Goal: Task Accomplishment & Management: Complete application form

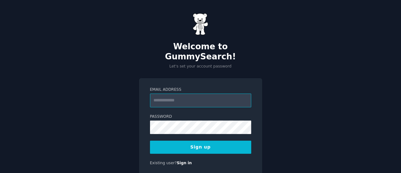
click at [221, 94] on input "Email Address" at bounding box center [200, 101] width 101 height 14
type input "**********"
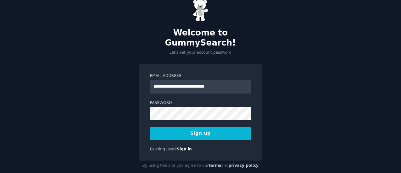
scroll to position [14, 0]
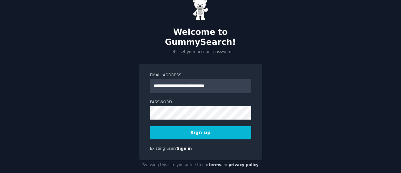
click at [222, 126] on button "Sign up" at bounding box center [200, 132] width 101 height 13
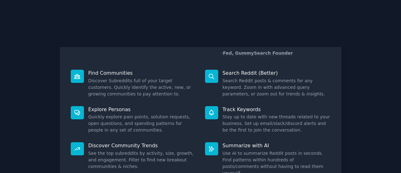
scroll to position [72, 0]
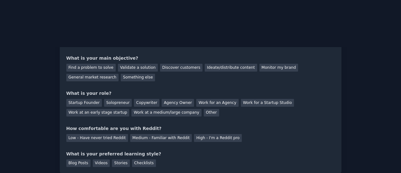
scroll to position [52, 0]
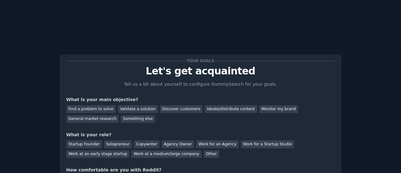
scroll to position [7, 0]
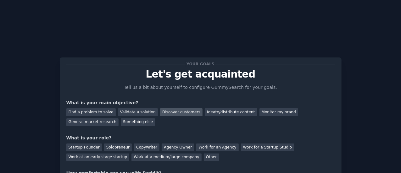
click at [174, 109] on div "Discover customers" at bounding box center [181, 113] width 42 height 8
click at [206, 109] on div "Ideate/distribute content" at bounding box center [231, 113] width 52 height 8
click at [175, 109] on div "Discover customers" at bounding box center [181, 113] width 42 height 8
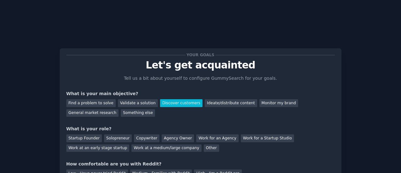
scroll to position [17, 0]
click at [131, 144] on div "Work at a medium/large company" at bounding box center [166, 148] width 70 height 8
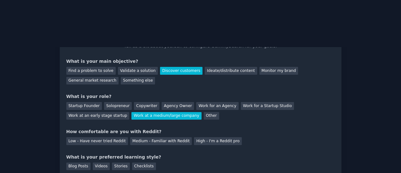
scroll to position [52, 0]
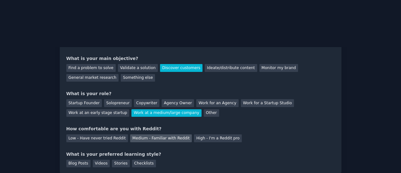
click at [140, 135] on div "Medium - Familiar with Reddit" at bounding box center [161, 139] width 62 height 8
click at [98, 160] on div "Videos" at bounding box center [101, 164] width 17 height 8
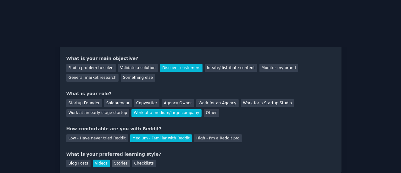
click at [117, 160] on div "Stories" at bounding box center [121, 164] width 18 height 8
click at [132, 160] on div "Checklists" at bounding box center [144, 164] width 24 height 8
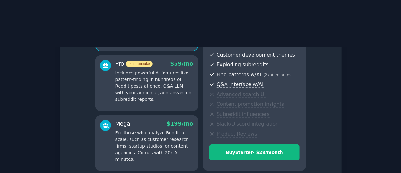
scroll to position [115, 0]
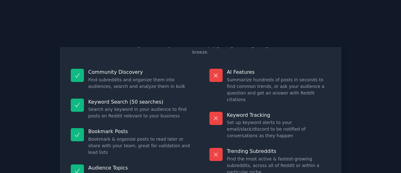
scroll to position [63, 0]
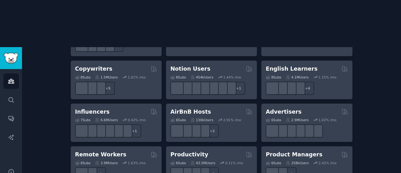
scroll to position [501, 0]
